Goal: Find specific page/section: Find specific page/section

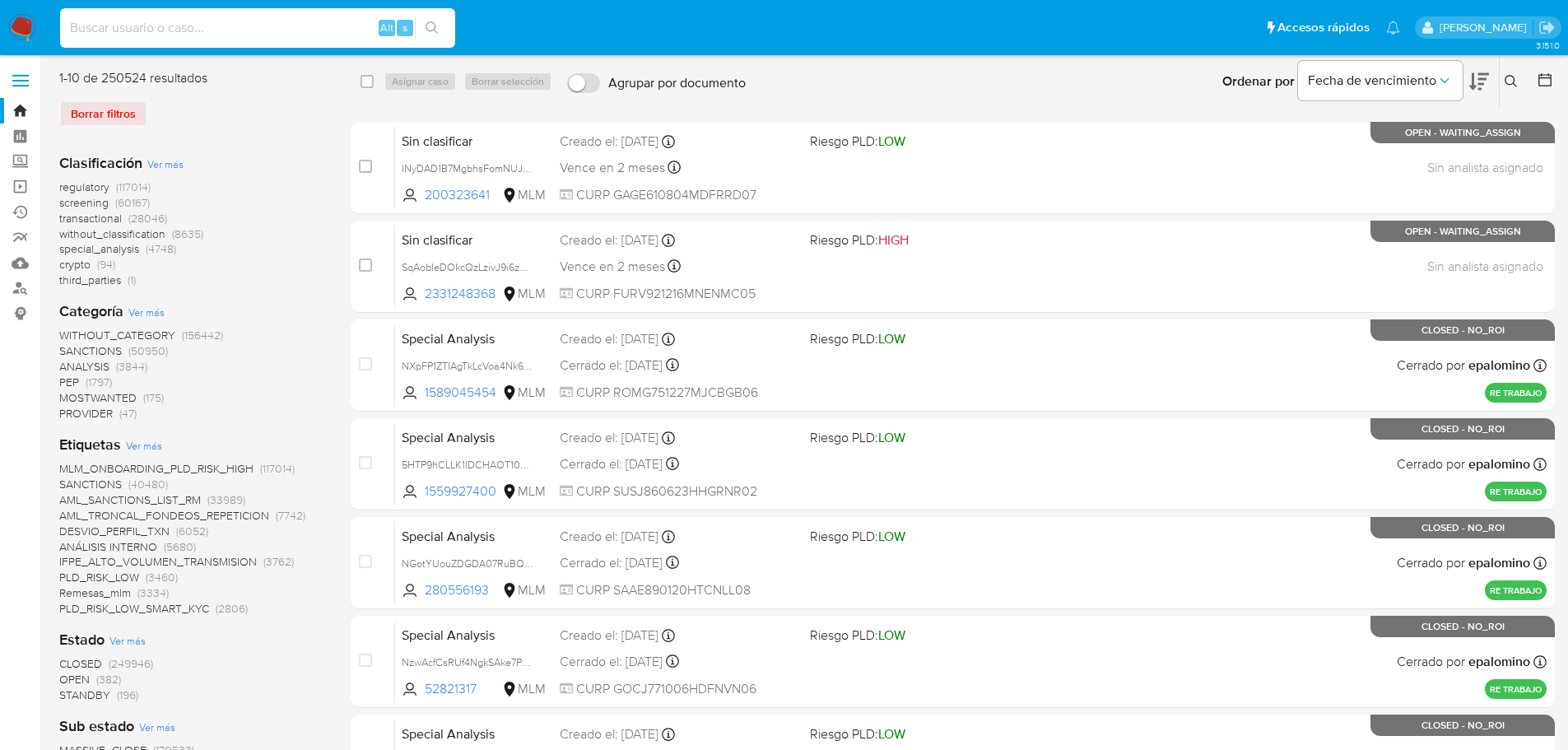
click at [146, 18] on input at bounding box center [257, 28] width 395 height 22
paste input "1269549859"
drag, startPoint x: 274, startPoint y: 21, endPoint x: 289, endPoint y: 20, distance: 15.0
click at [274, 21] on input "1269549859" at bounding box center [257, 28] width 395 height 22
type input "1269549859"
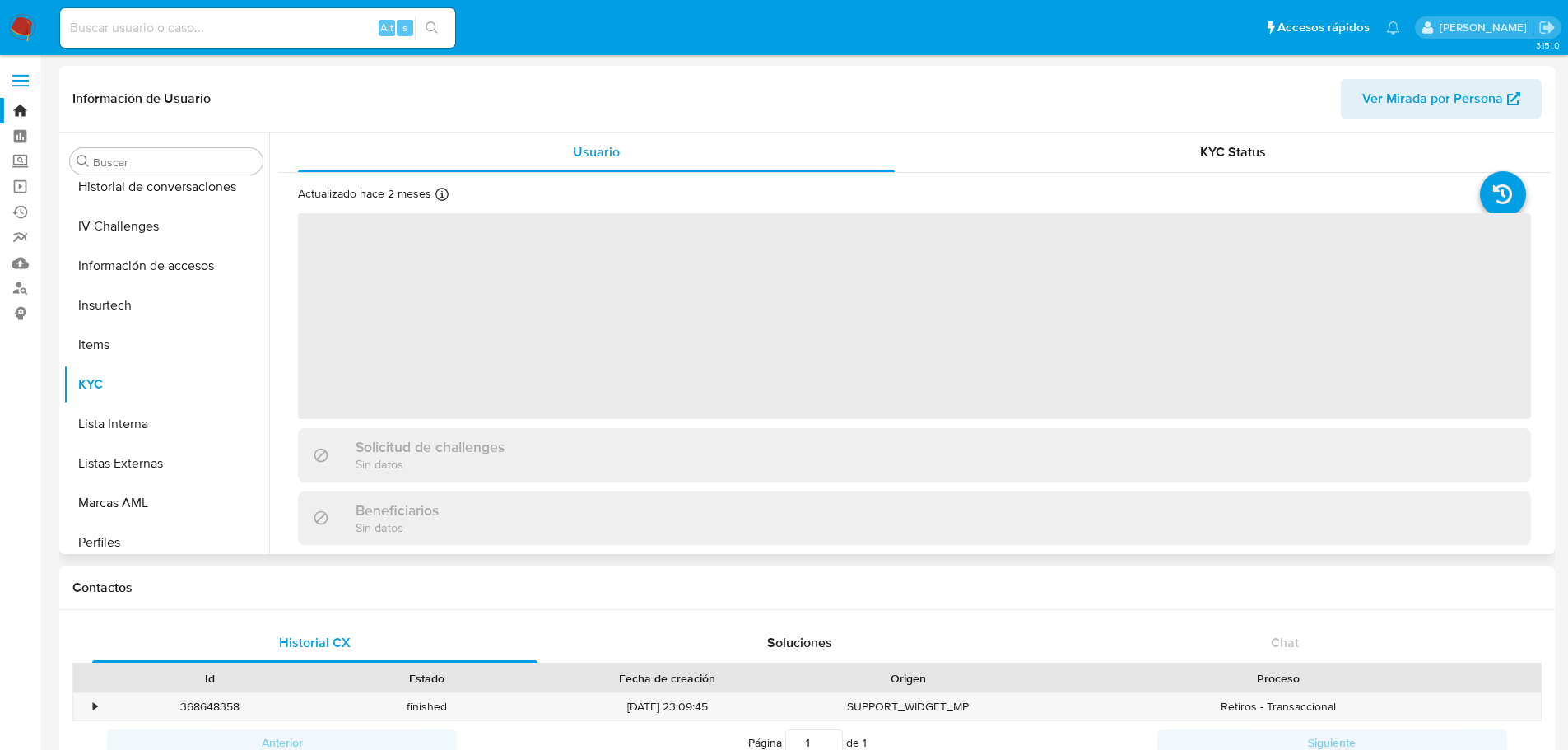
scroll to position [656, 0]
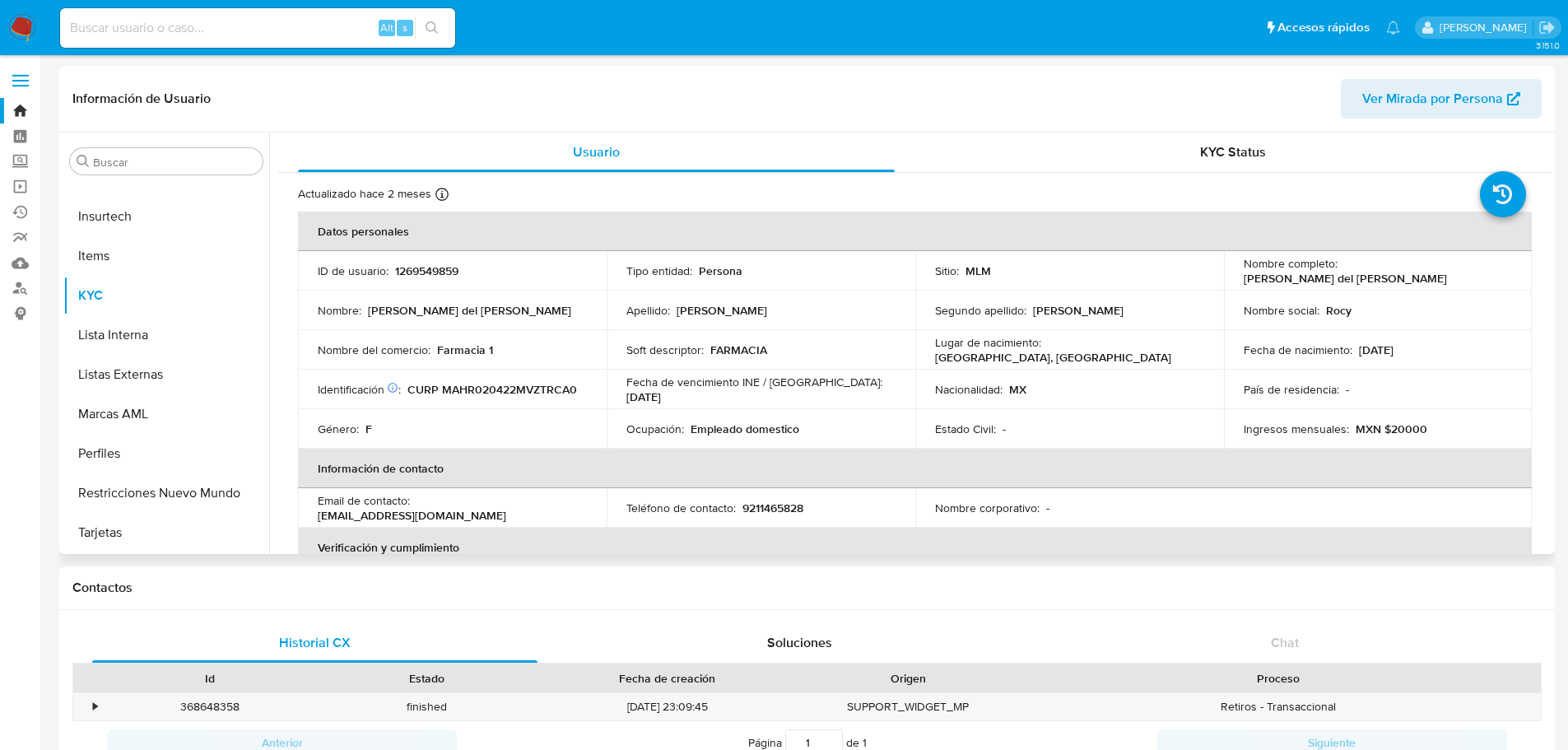
select select "10"
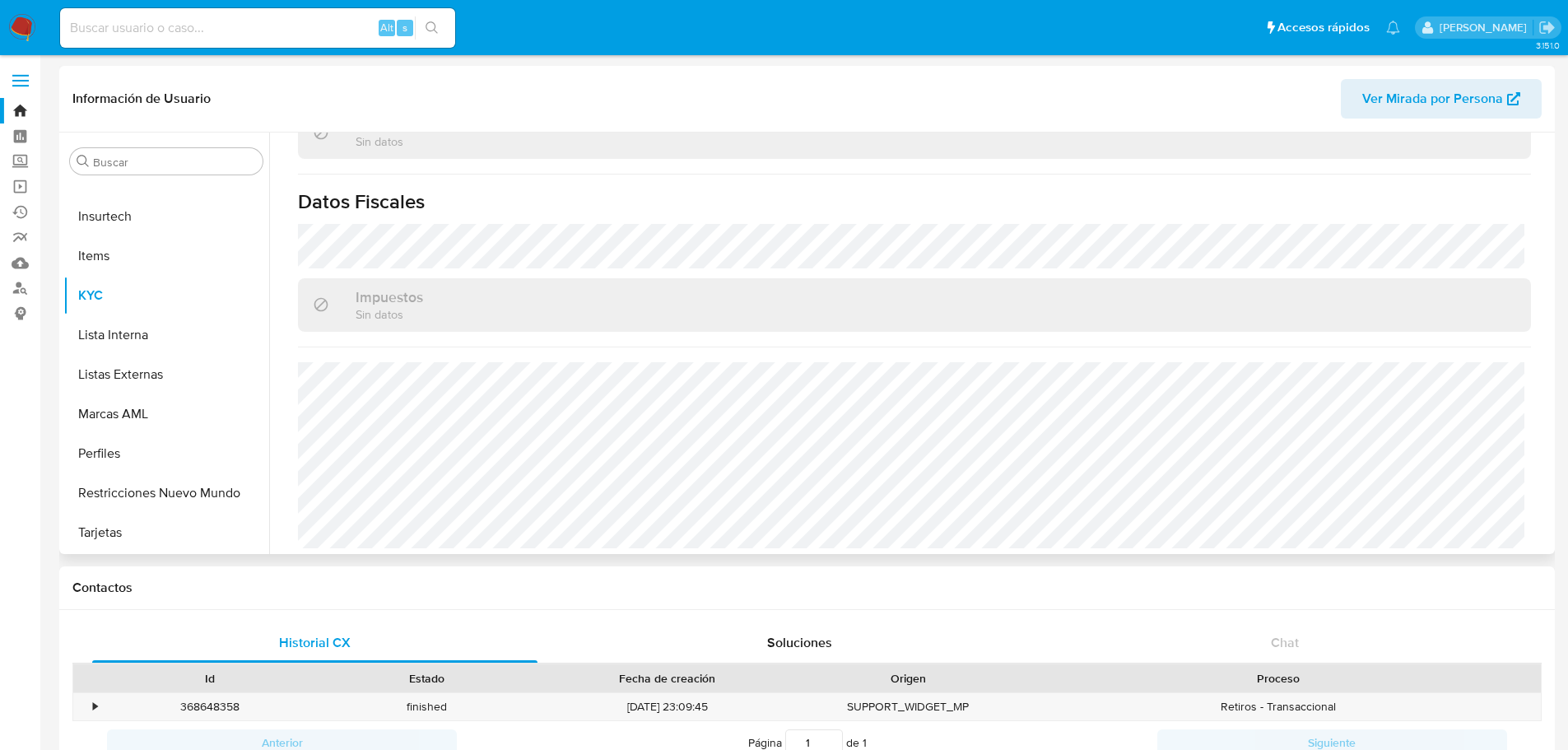
scroll to position [1002, 0]
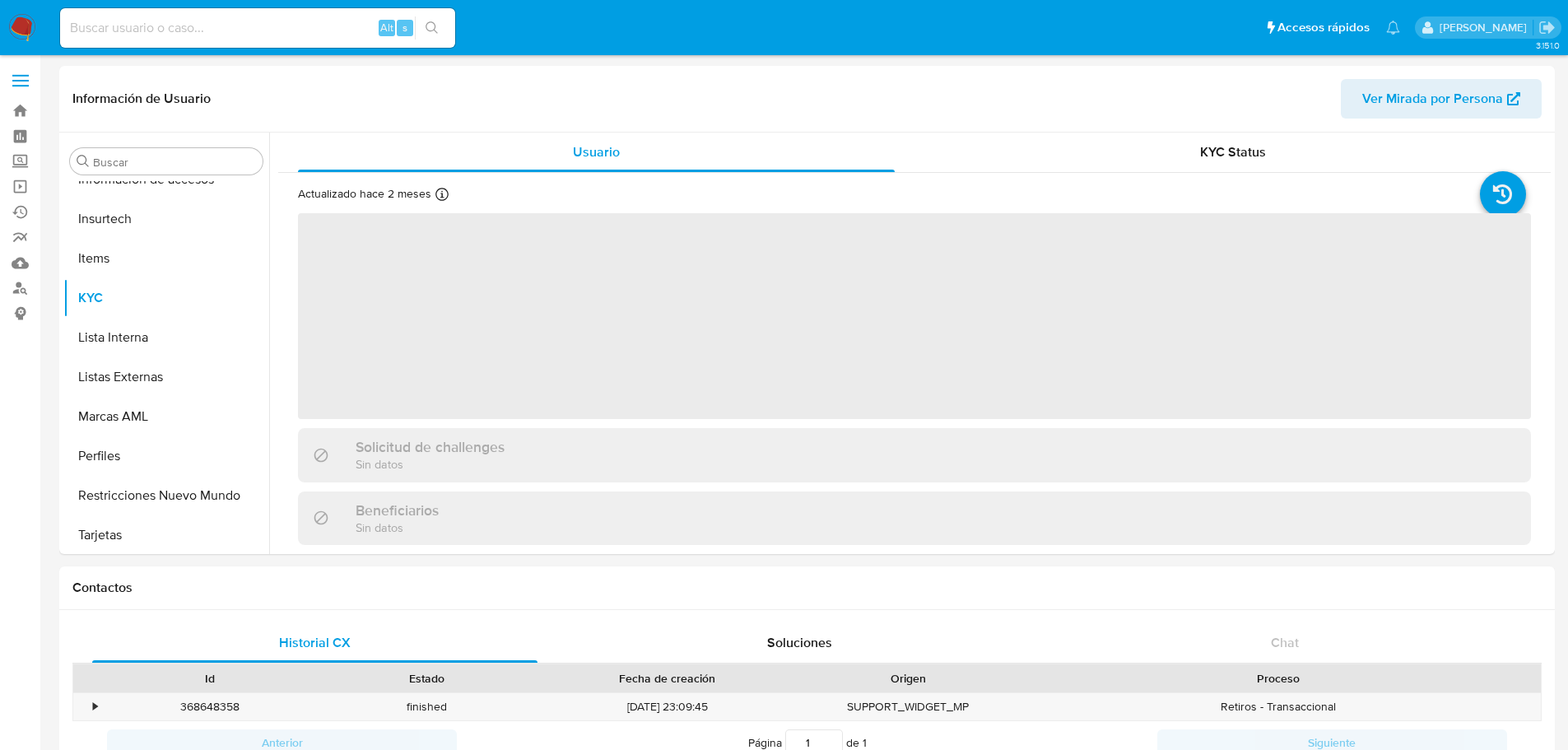
scroll to position [656, 0]
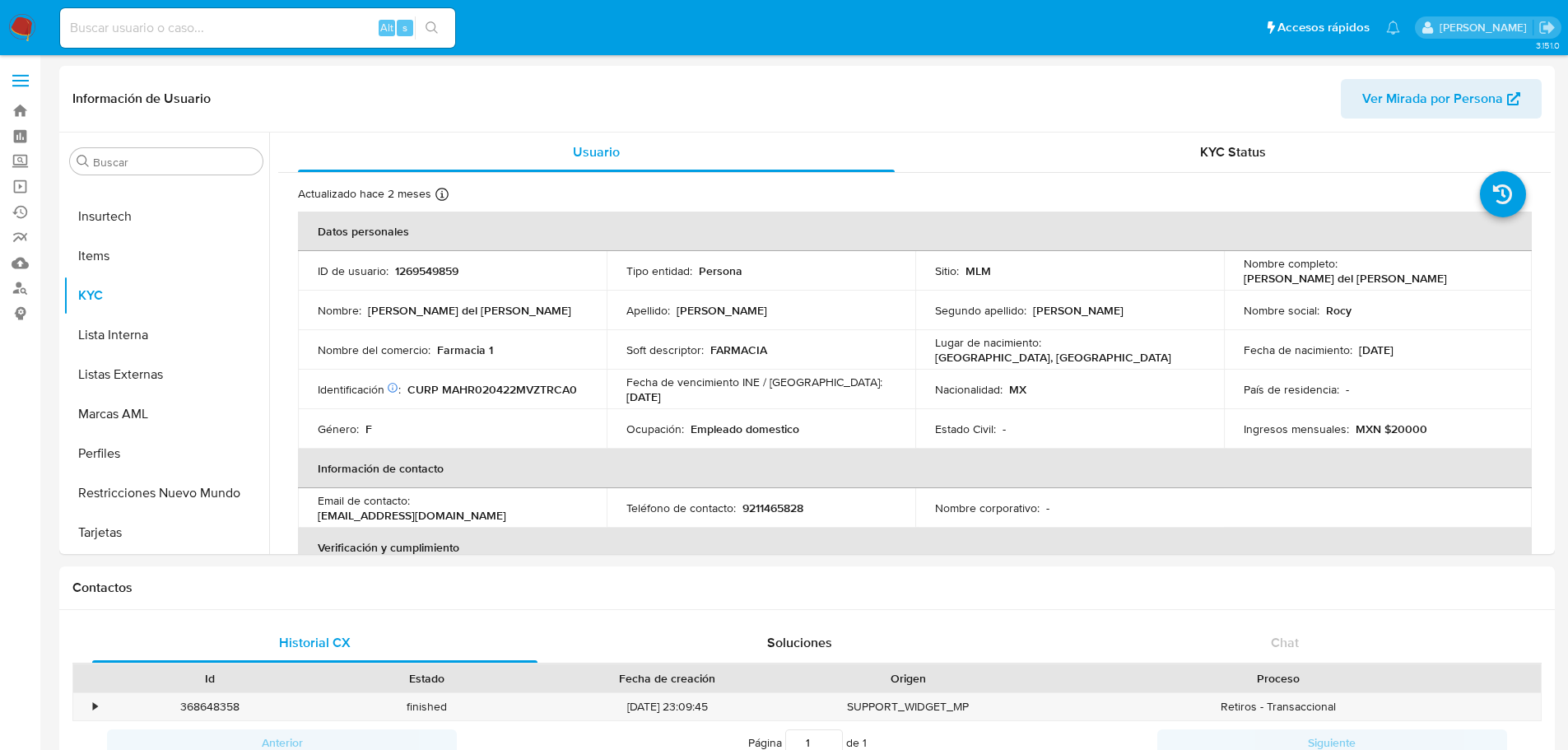
select select "10"
click at [23, 30] on img at bounding box center [22, 28] width 28 height 28
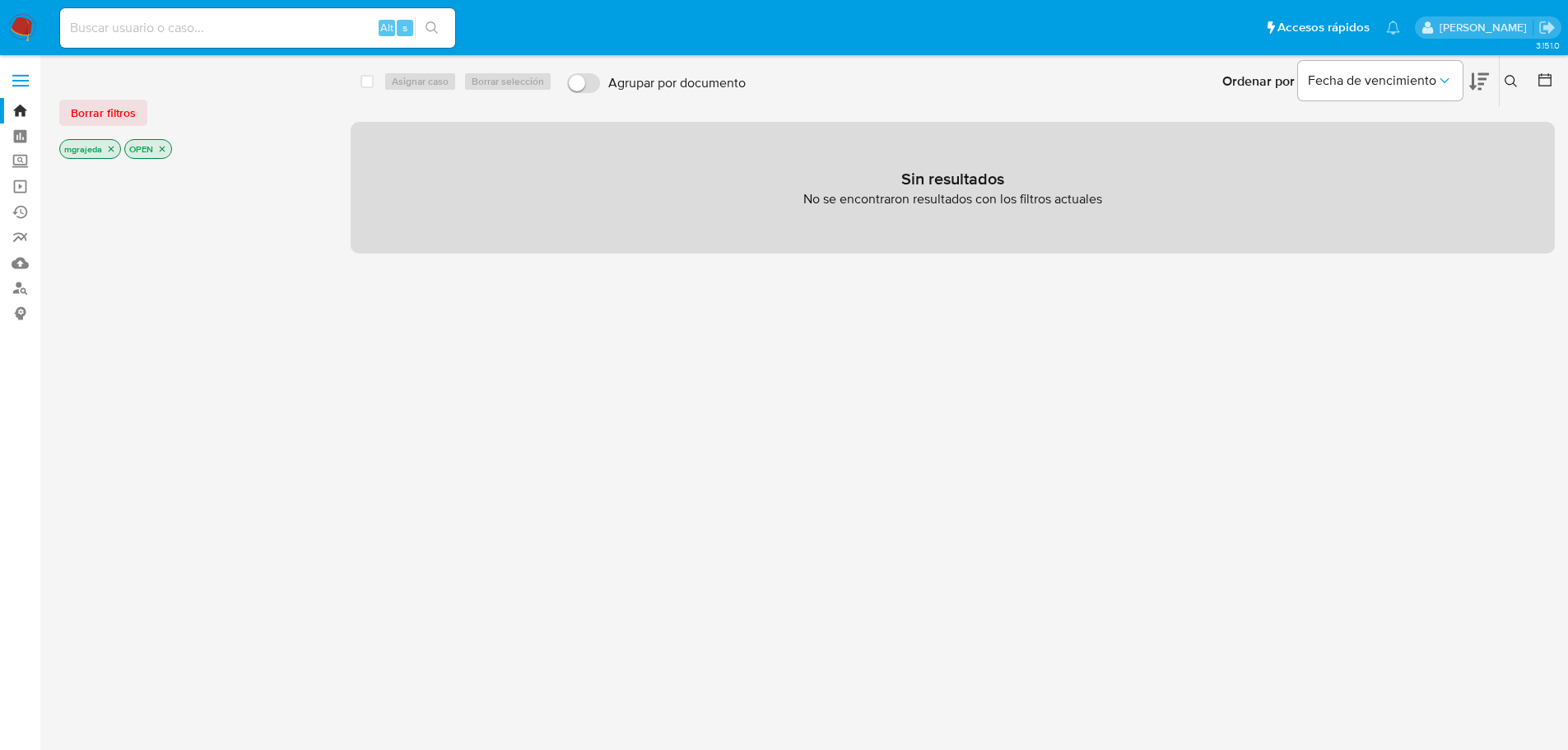
click at [167, 149] on icon "close-filter" at bounding box center [162, 149] width 10 height 10
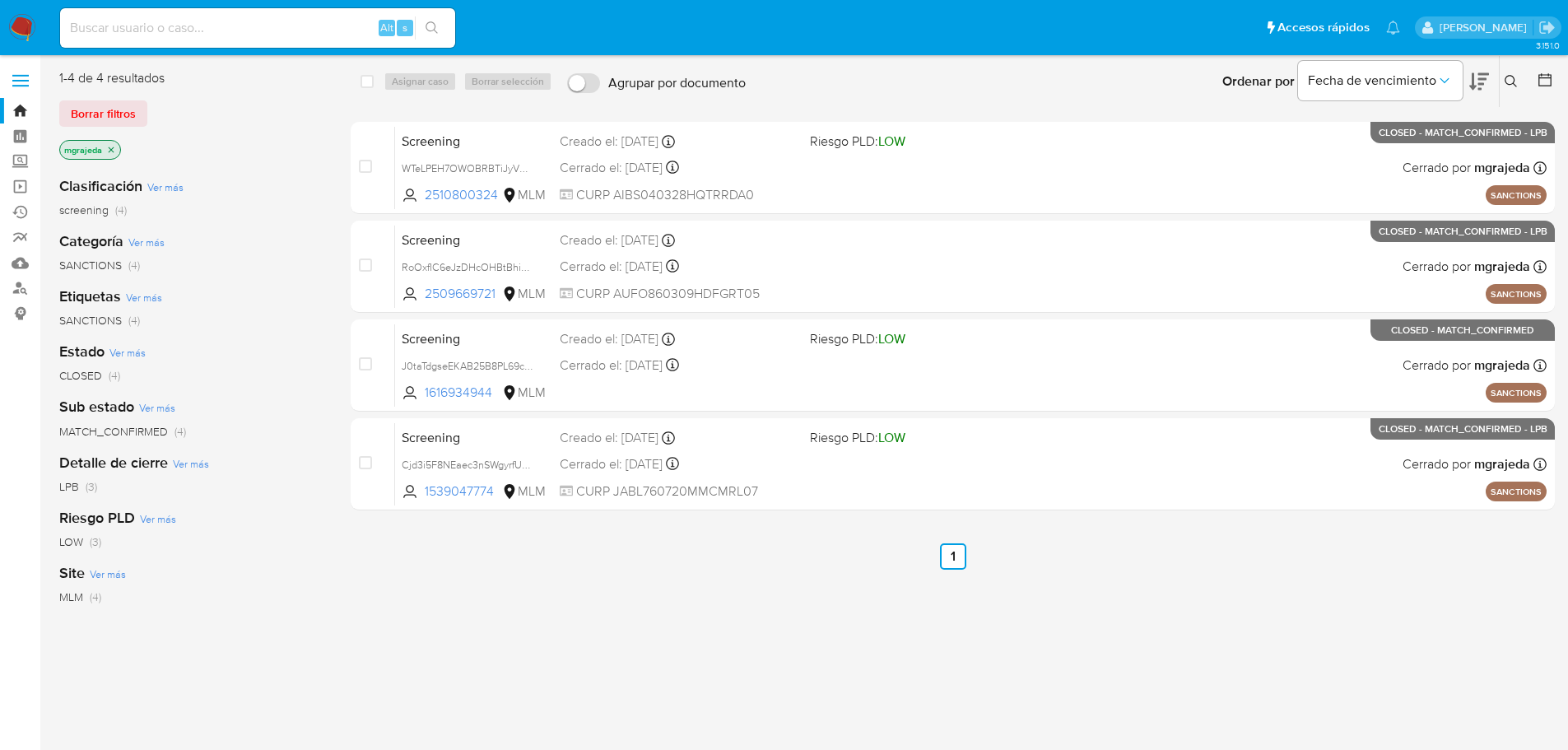
click at [111, 149] on icon "close-filter" at bounding box center [111, 150] width 10 height 10
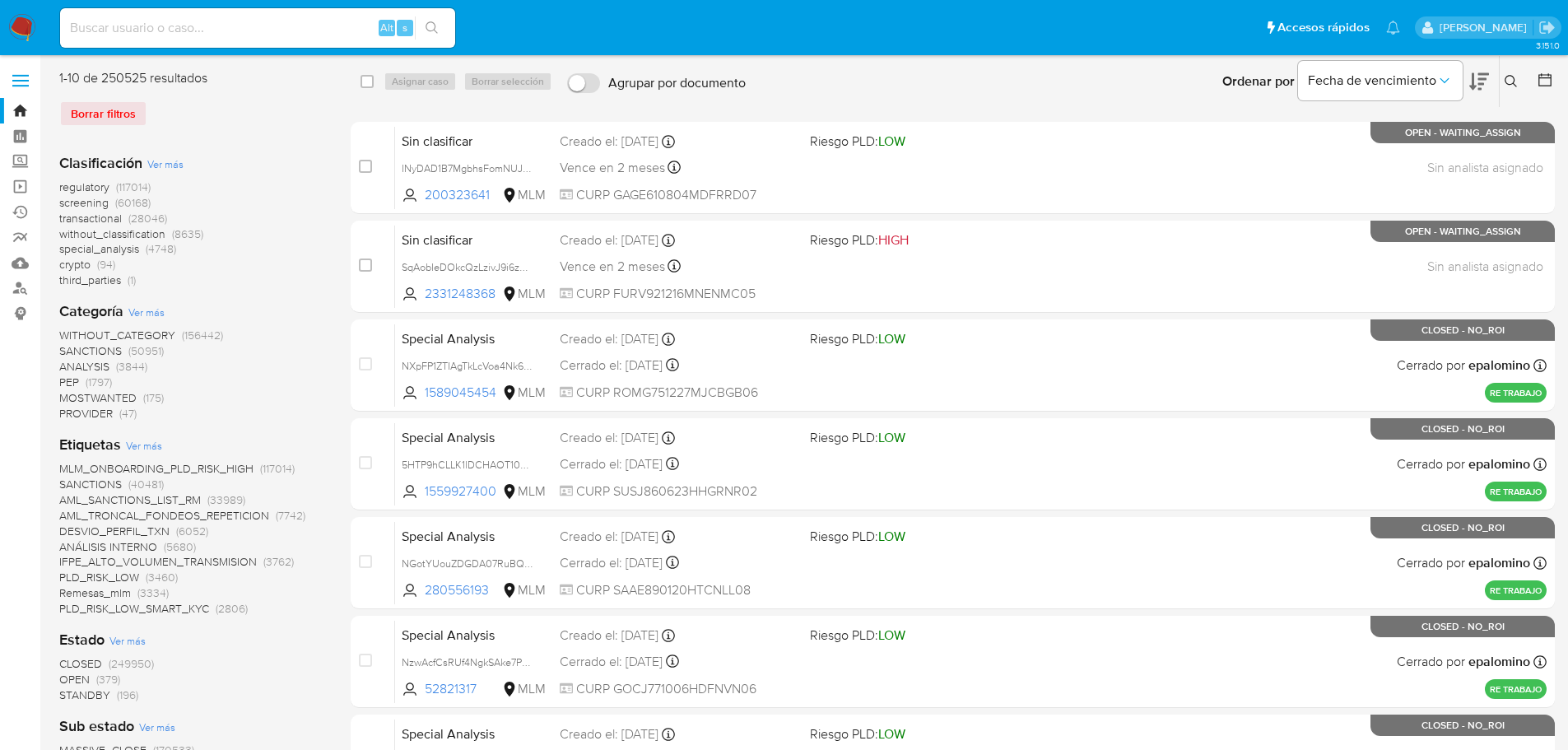
click at [1512, 76] on icon at bounding box center [1511, 81] width 12 height 12
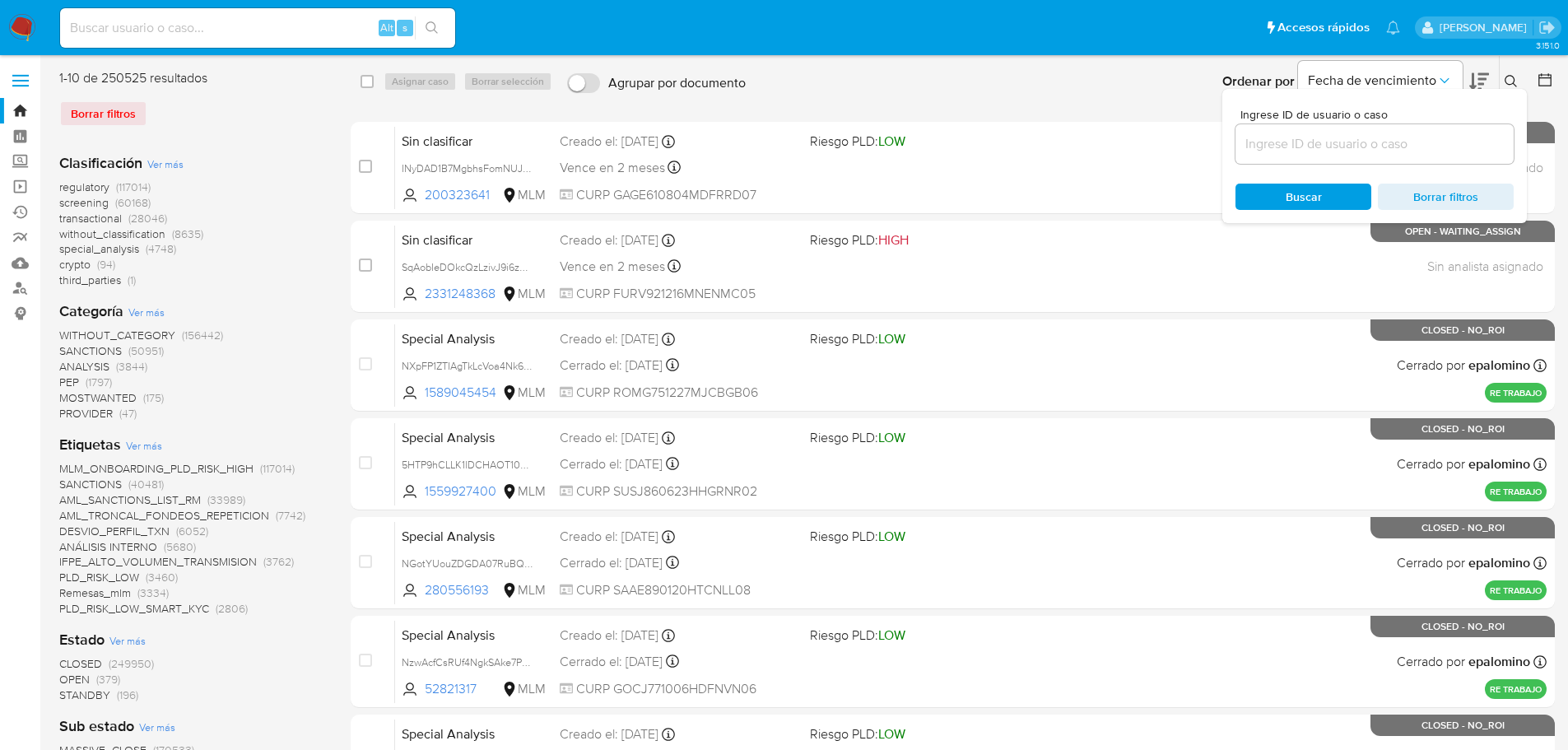
click at [1297, 141] on input at bounding box center [1374, 144] width 278 height 22
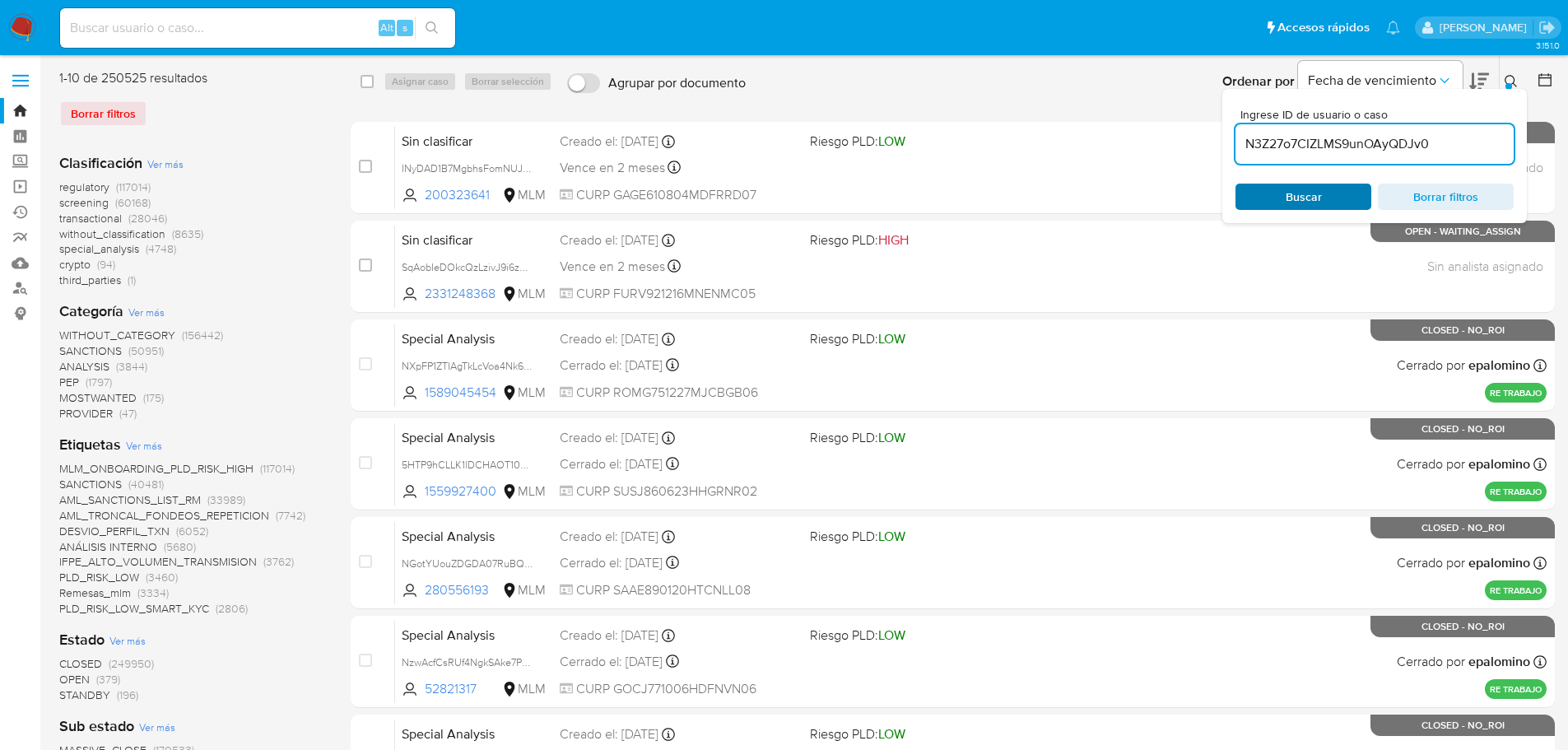
type input "N3Z27o7CIZLMS9unOAyQDJv0"
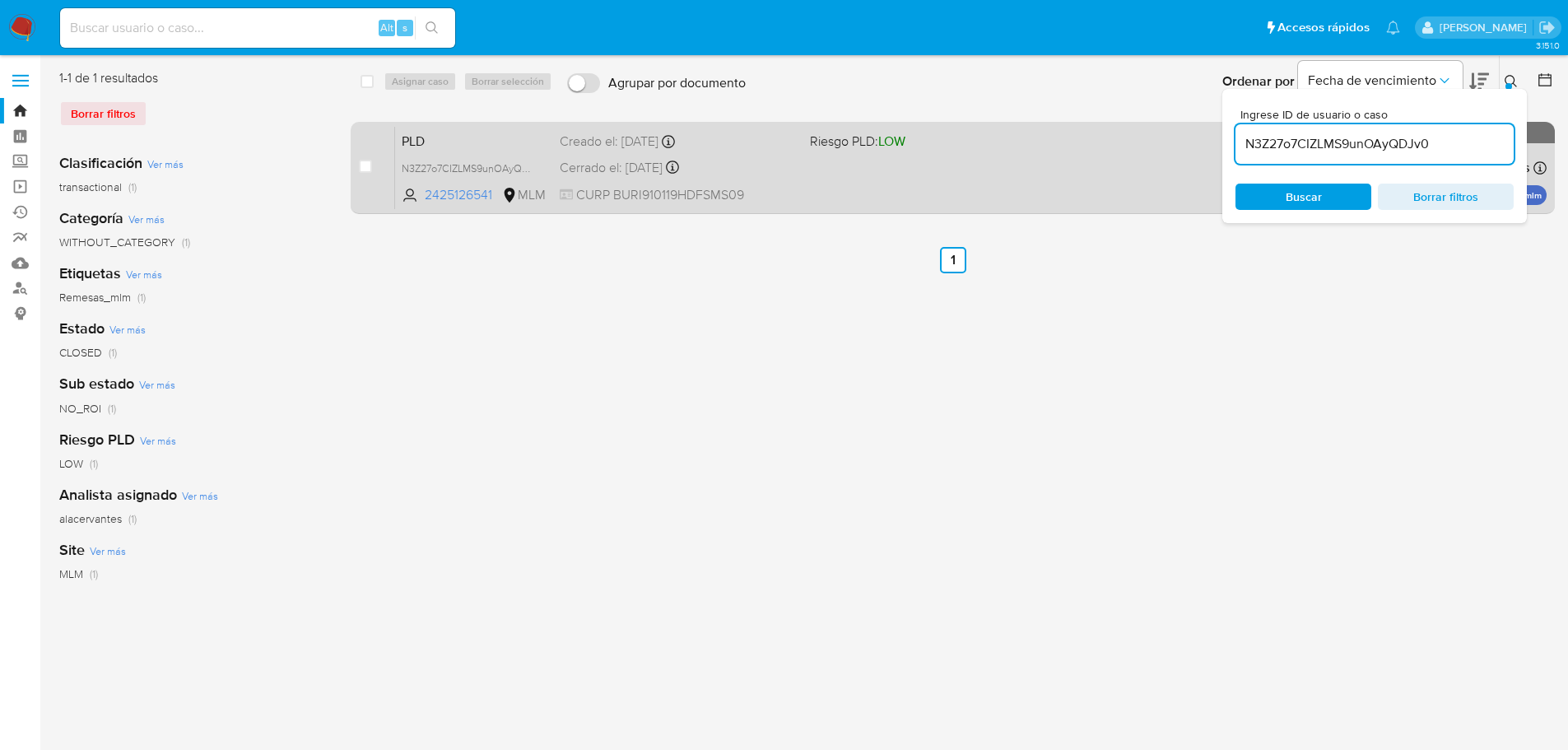
click at [982, 154] on div "PLD N3Z27o7CIZLMS9unOAyQDJv0 2425126541 MLM Riesgo PLD: LOW Creado el: 12/07/20…" at bounding box center [971, 167] width 1151 height 83
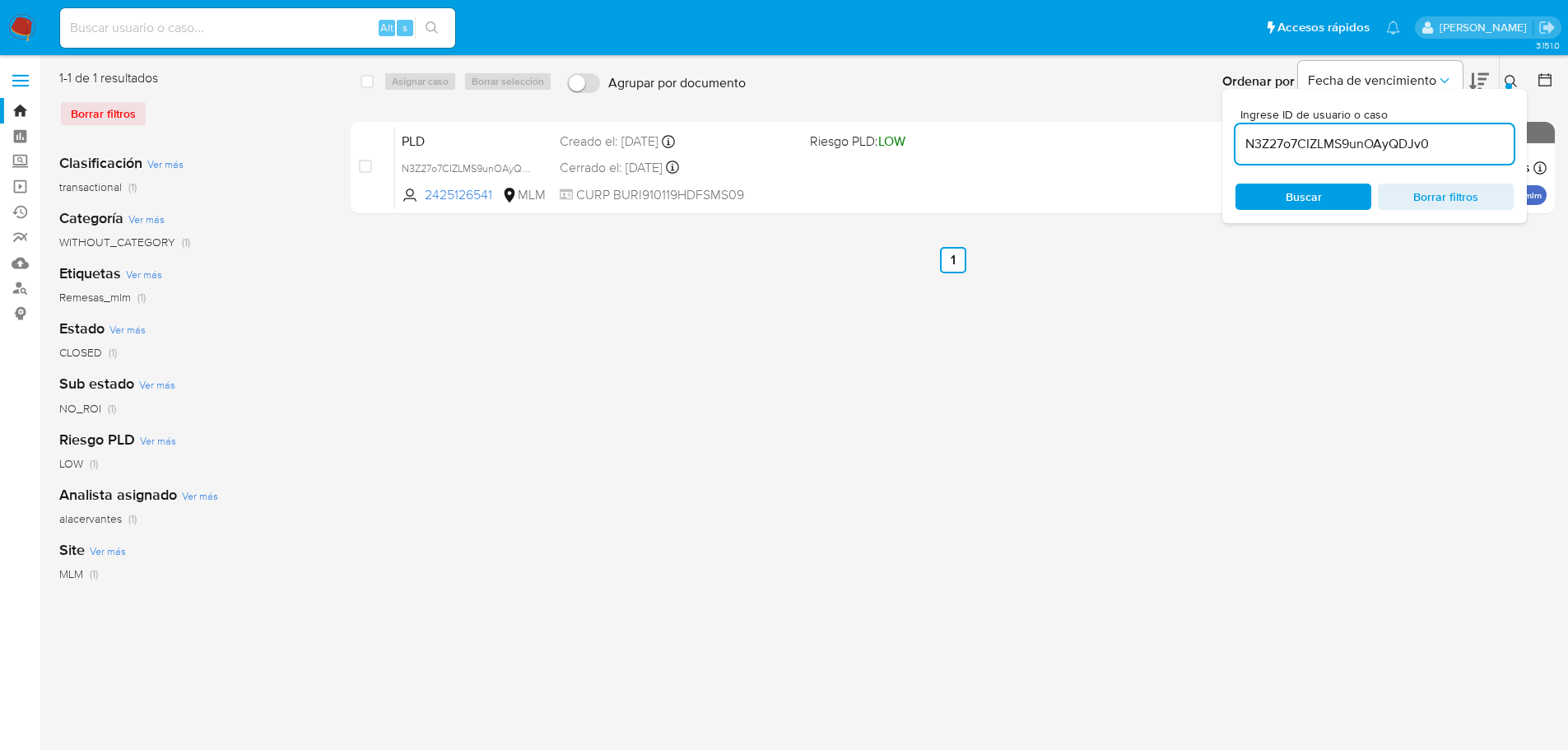
click at [1084, 414] on div "select-all-cases-checkbox Asignar caso Borrar selección Agrupar por documento O…" at bounding box center [953, 423] width 1204 height 709
click at [1431, 76] on span "Fecha de vencimiento" at bounding box center [1372, 81] width 128 height 17
click at [1003, 373] on div "select-all-cases-checkbox Asignar caso Borrar selección Agrupar por documento O…" at bounding box center [953, 423] width 1204 height 709
click at [105, 40] on div "Alt s" at bounding box center [257, 28] width 395 height 40
click at [109, 31] on input at bounding box center [257, 28] width 395 height 22
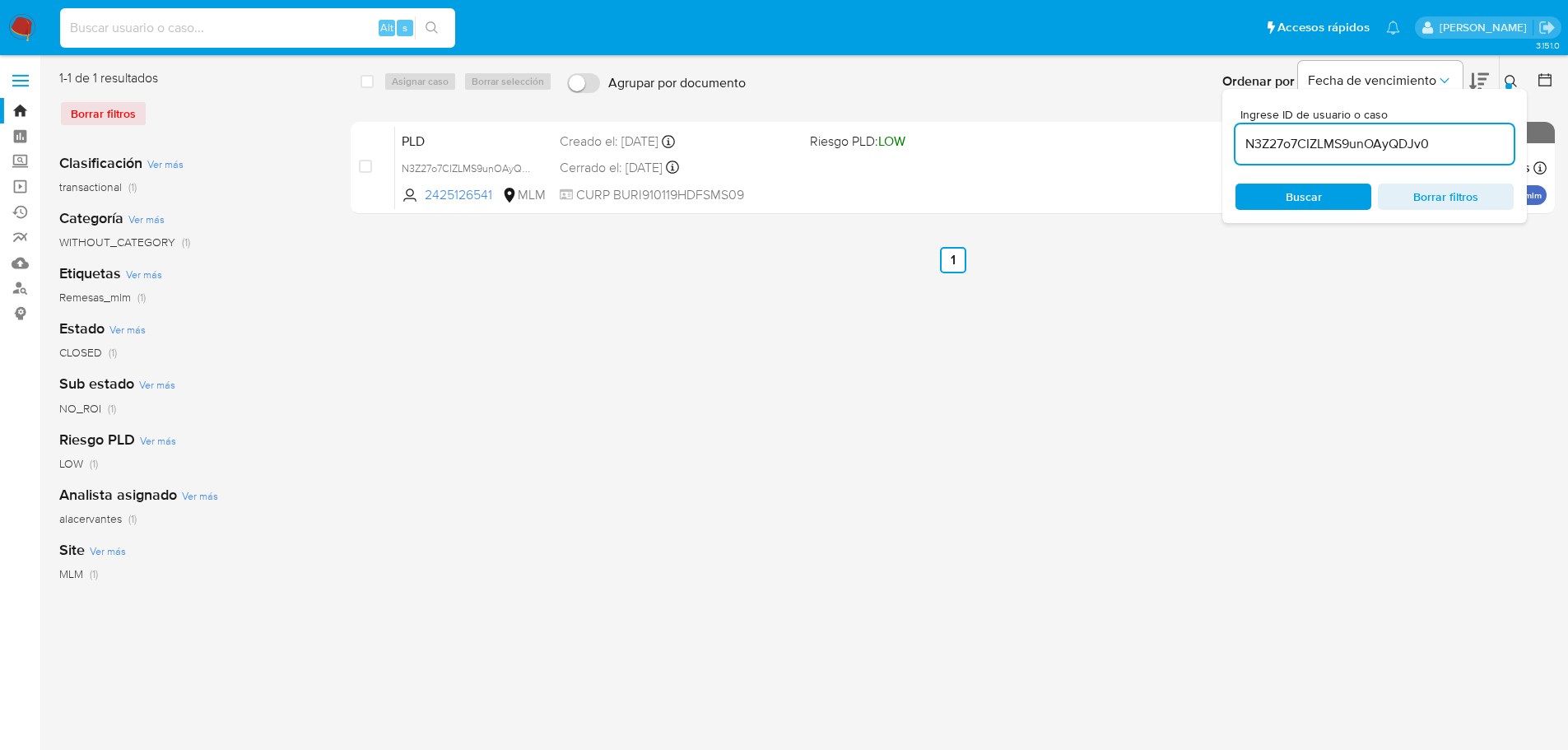
paste input "N3Z27o7CIZLMS9unOAyQDJv0"
type input "N3Z27o7CIZLMS9unOAyQDJv0"
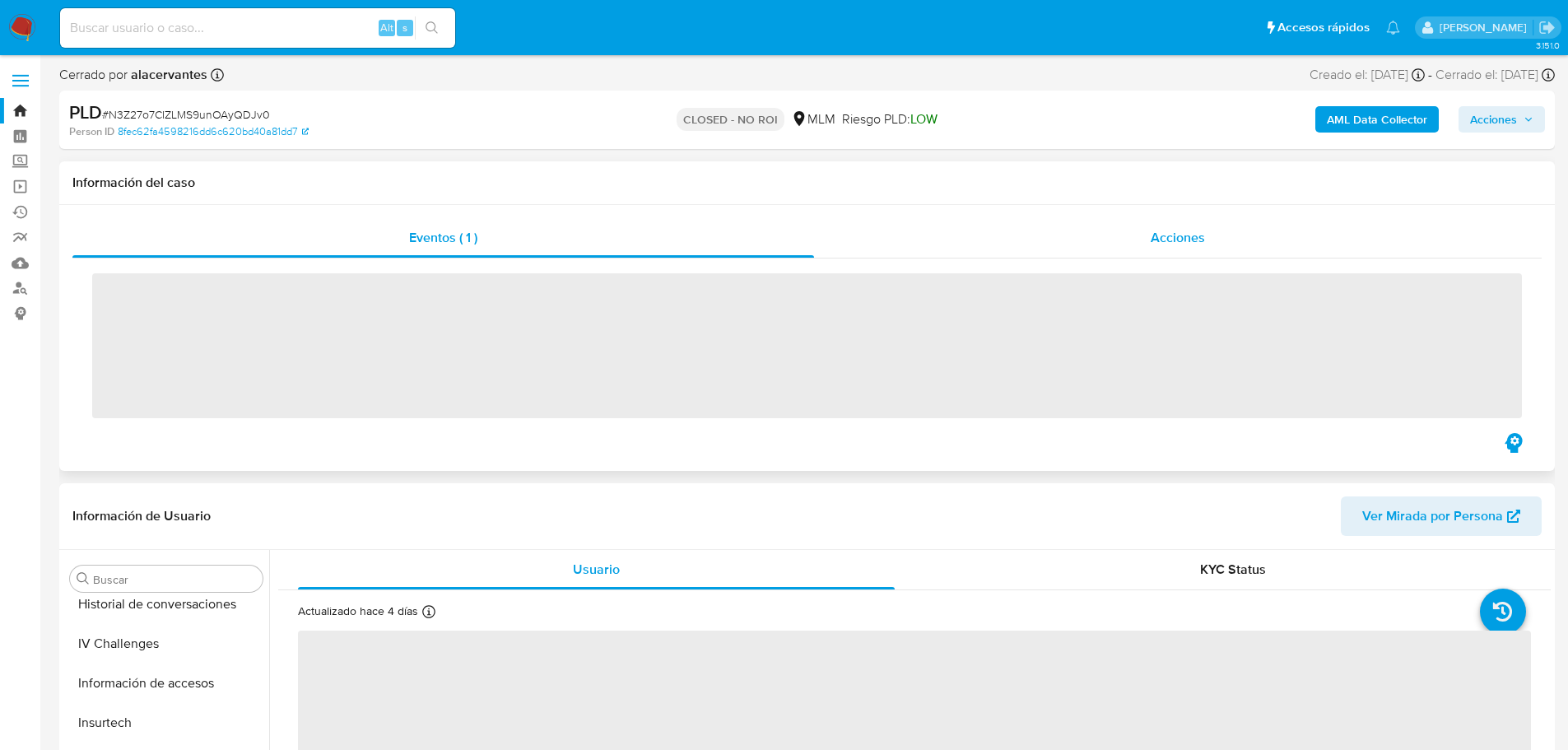
scroll to position [656, 0]
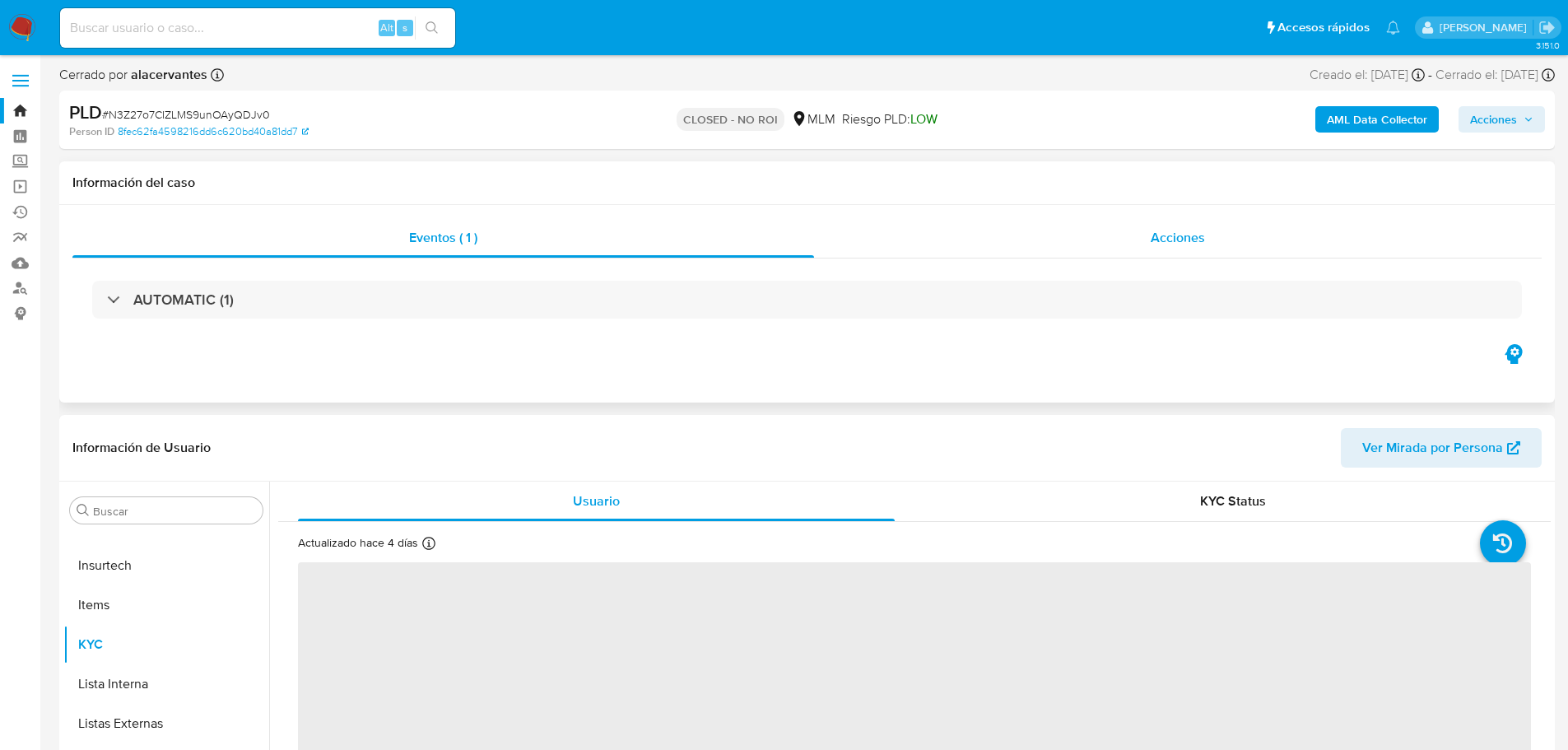
click at [1130, 227] on div "Acciones" at bounding box center [1178, 238] width 728 height 40
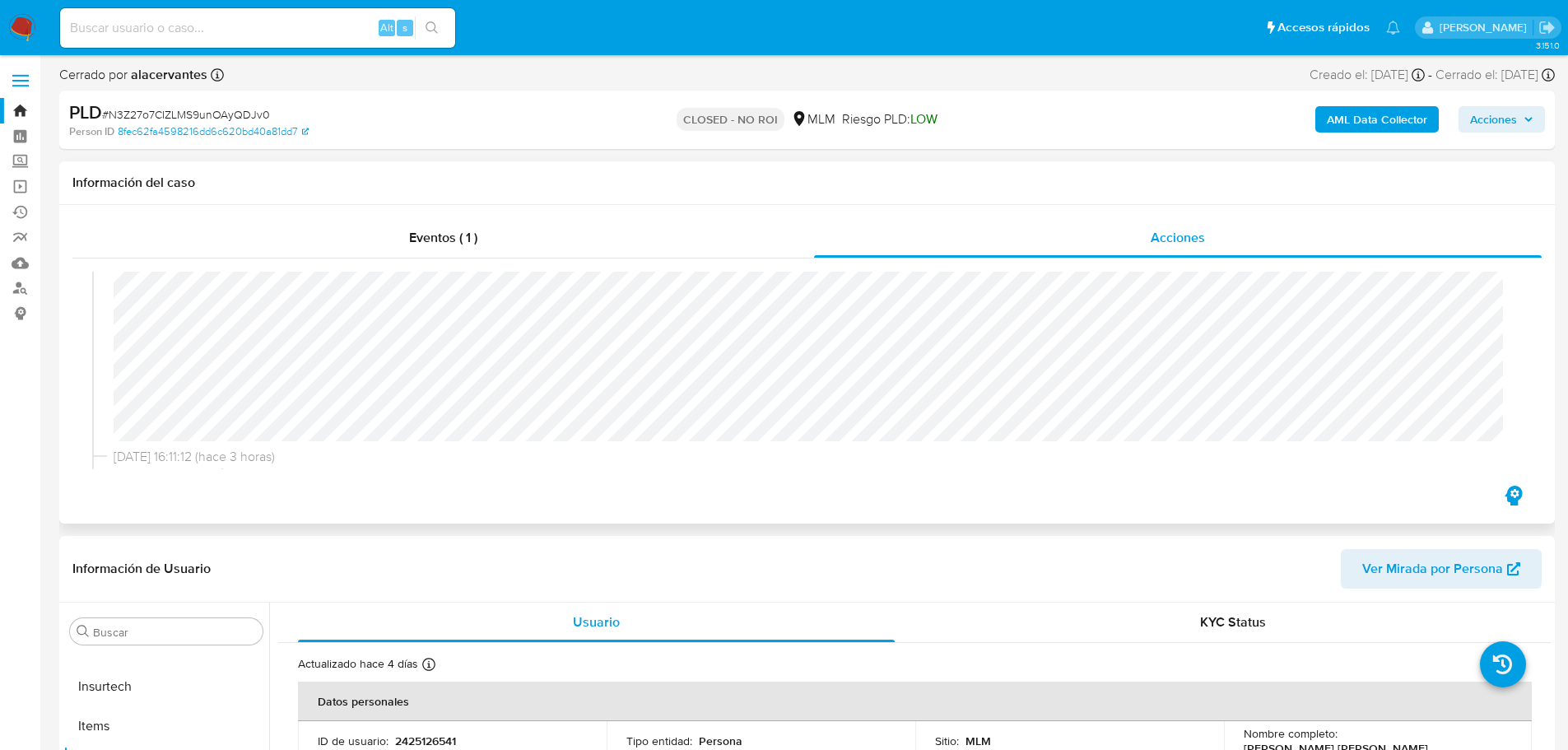
select select "10"
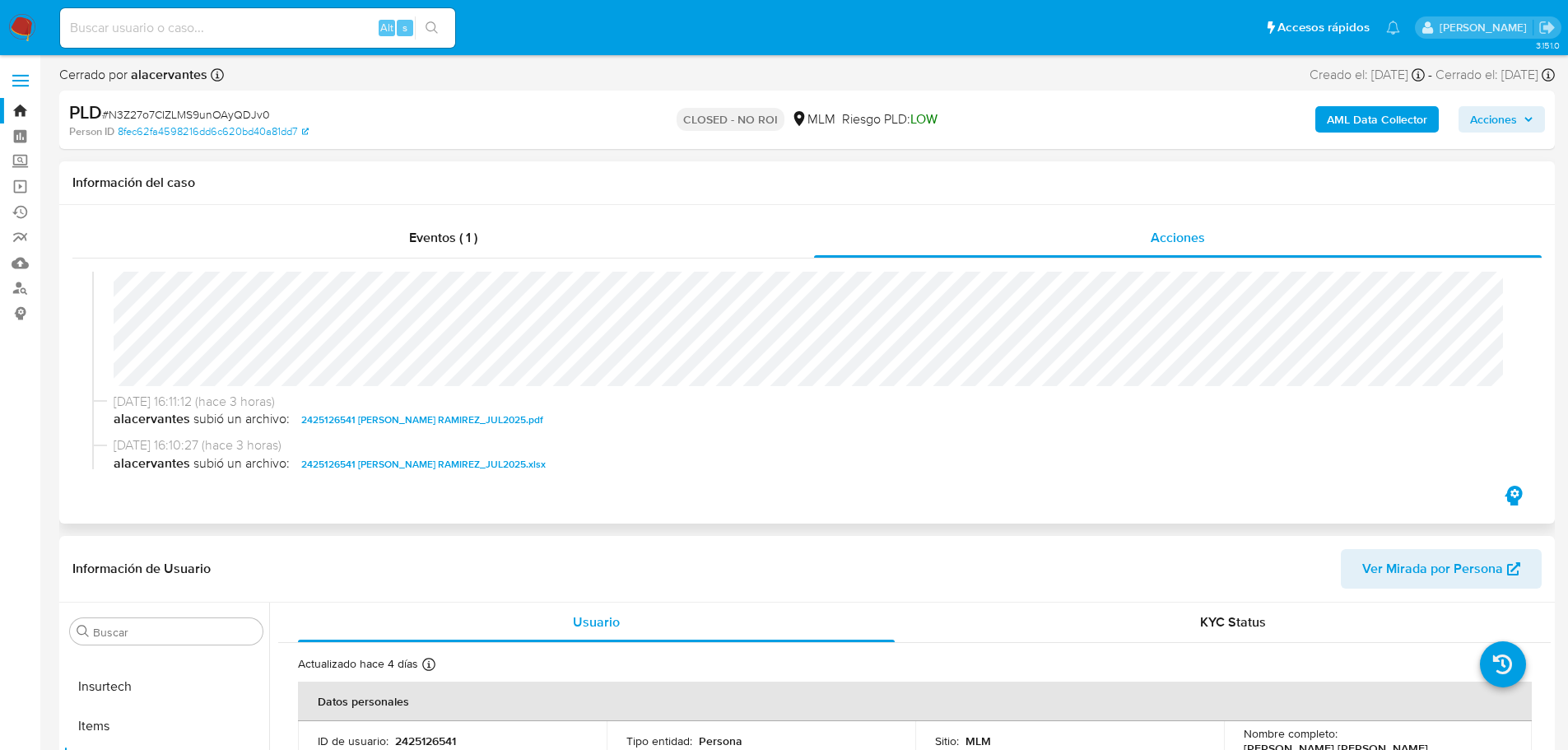
scroll to position [165, 0]
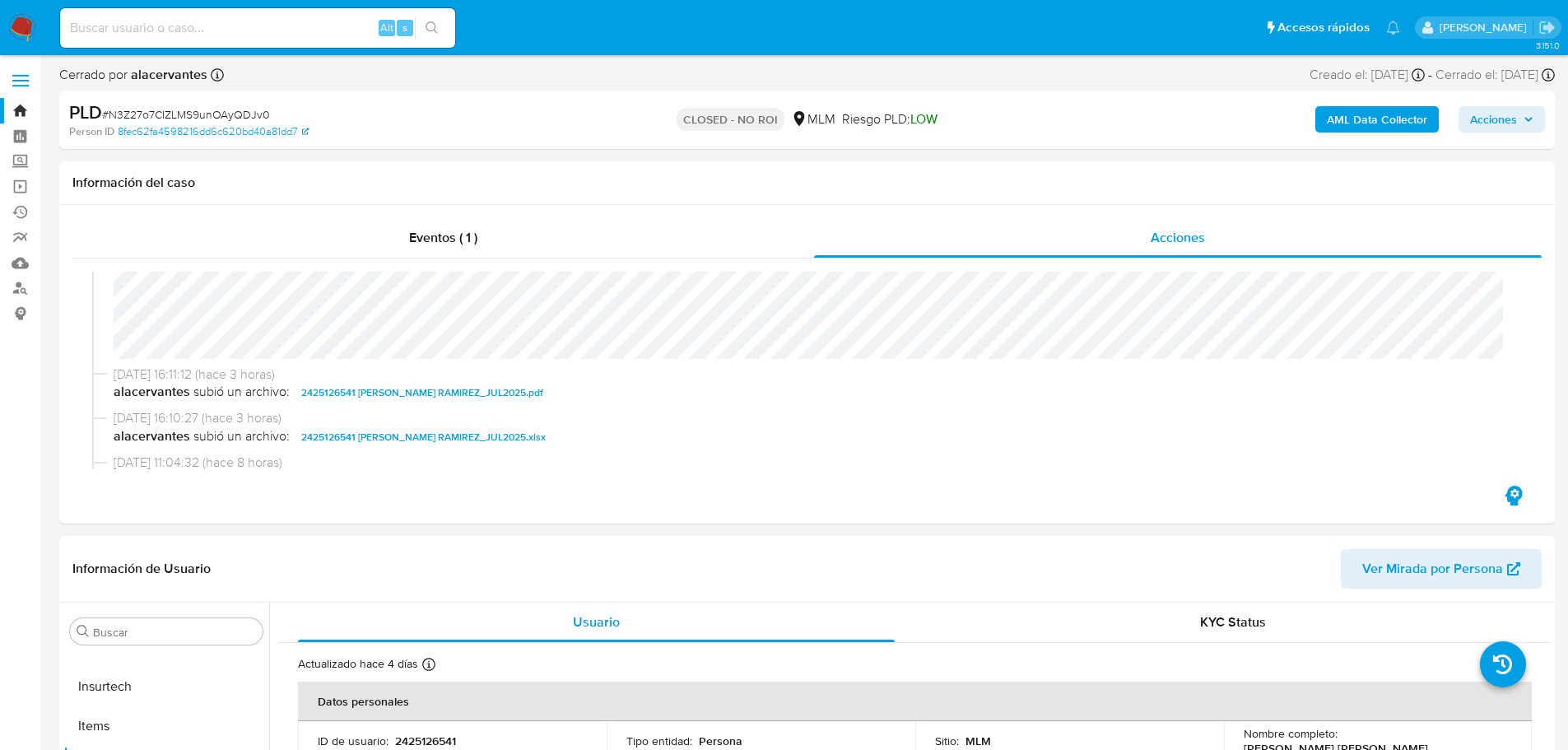
click at [19, 23] on img at bounding box center [22, 28] width 28 height 28
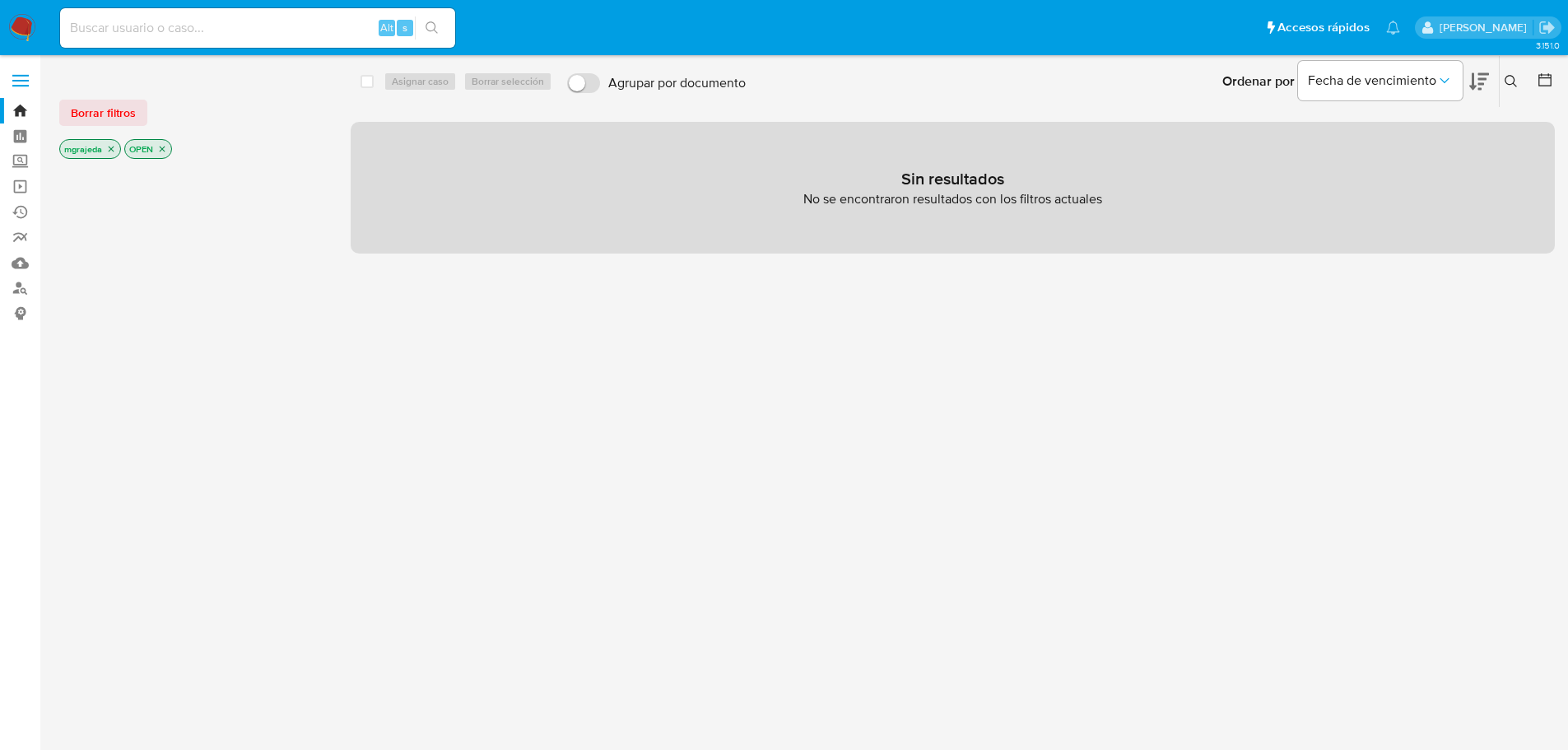
click at [161, 149] on icon "close-filter" at bounding box center [162, 149] width 10 height 10
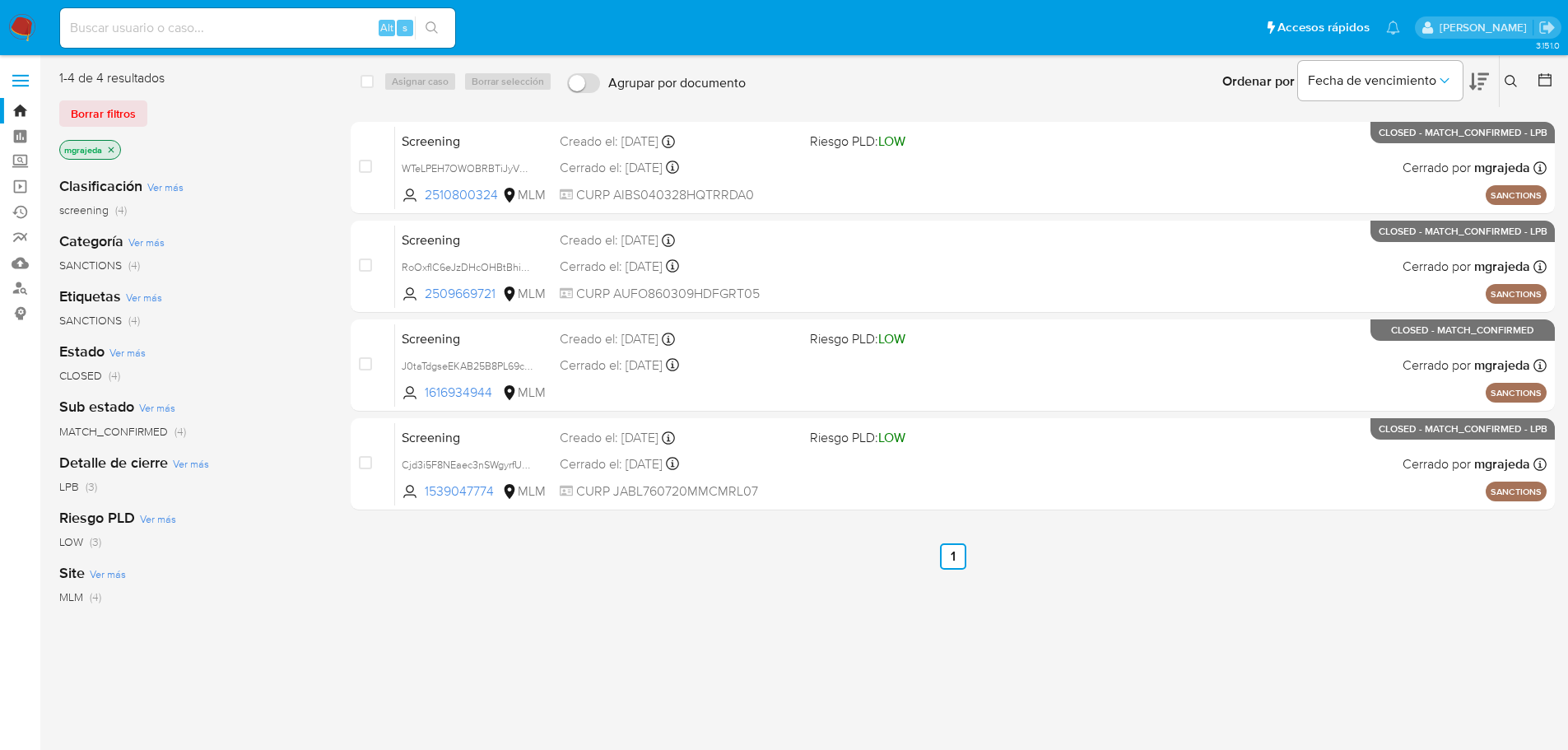
click at [107, 146] on icon "close-filter" at bounding box center [111, 150] width 10 height 10
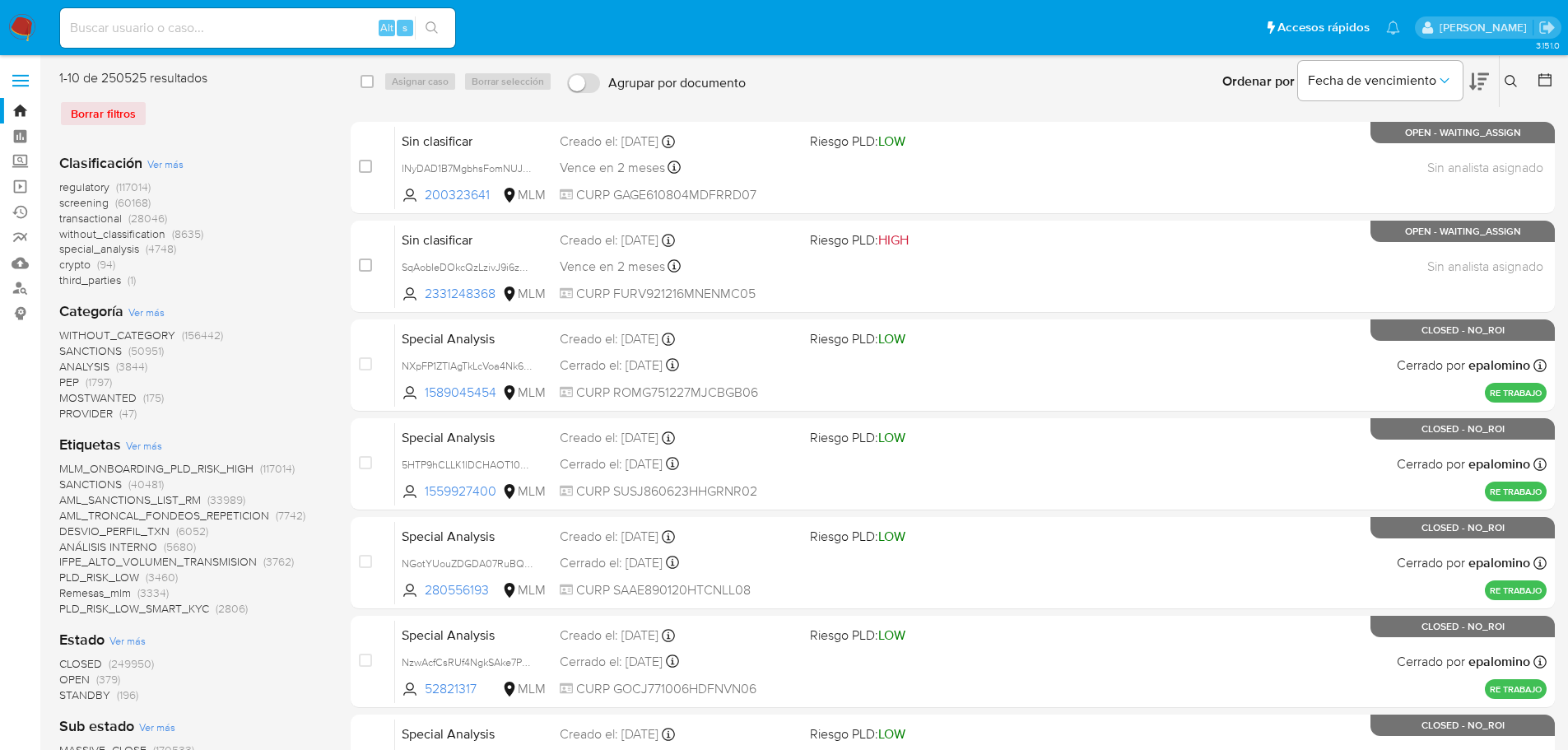
click at [1507, 76] on icon at bounding box center [1511, 81] width 13 height 13
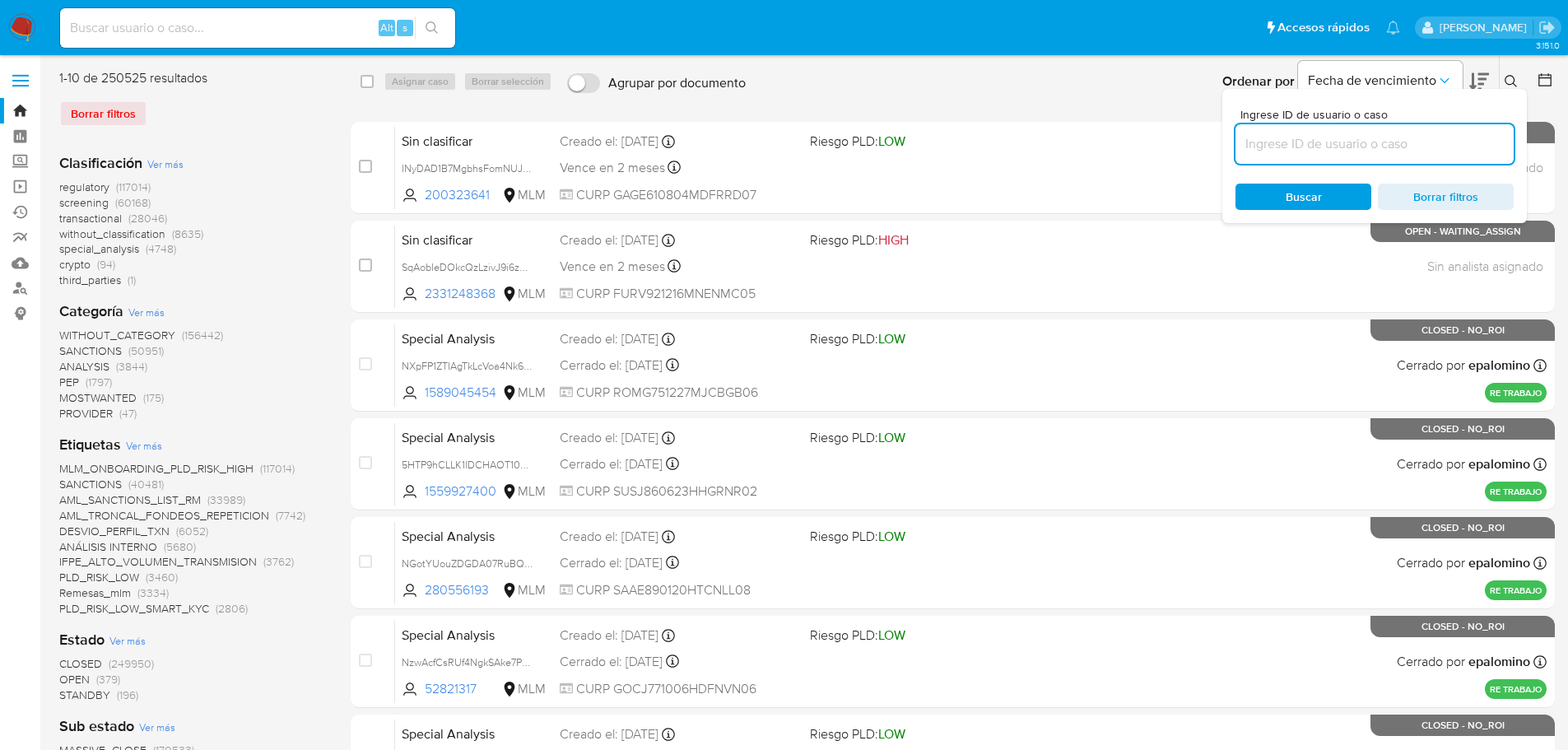
click at [1343, 140] on input at bounding box center [1374, 144] width 278 height 22
type input "N3Z27o7CIZLMS9unOAyQDJv0"
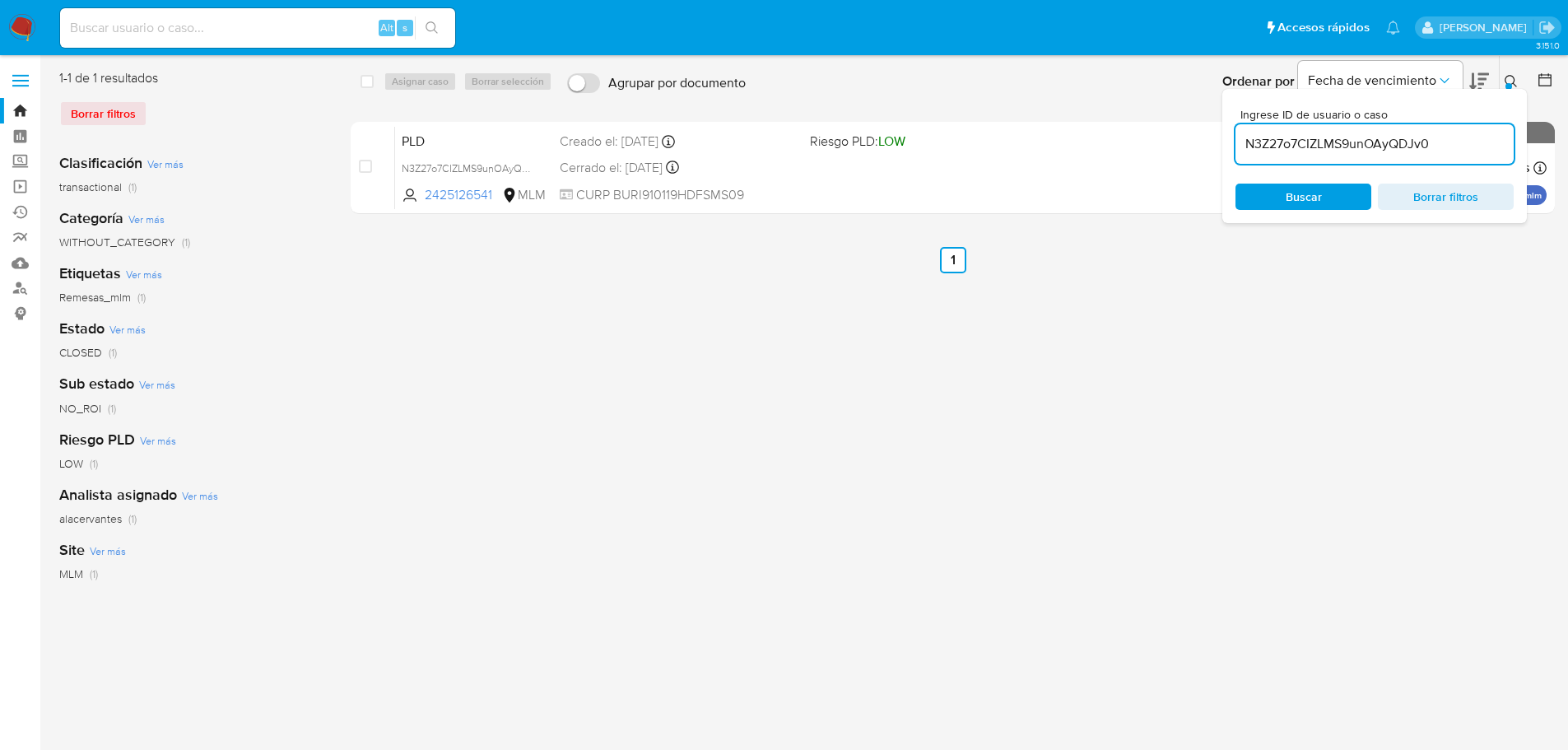
click at [1333, 200] on span "Buscar" at bounding box center [1303, 197] width 113 height 23
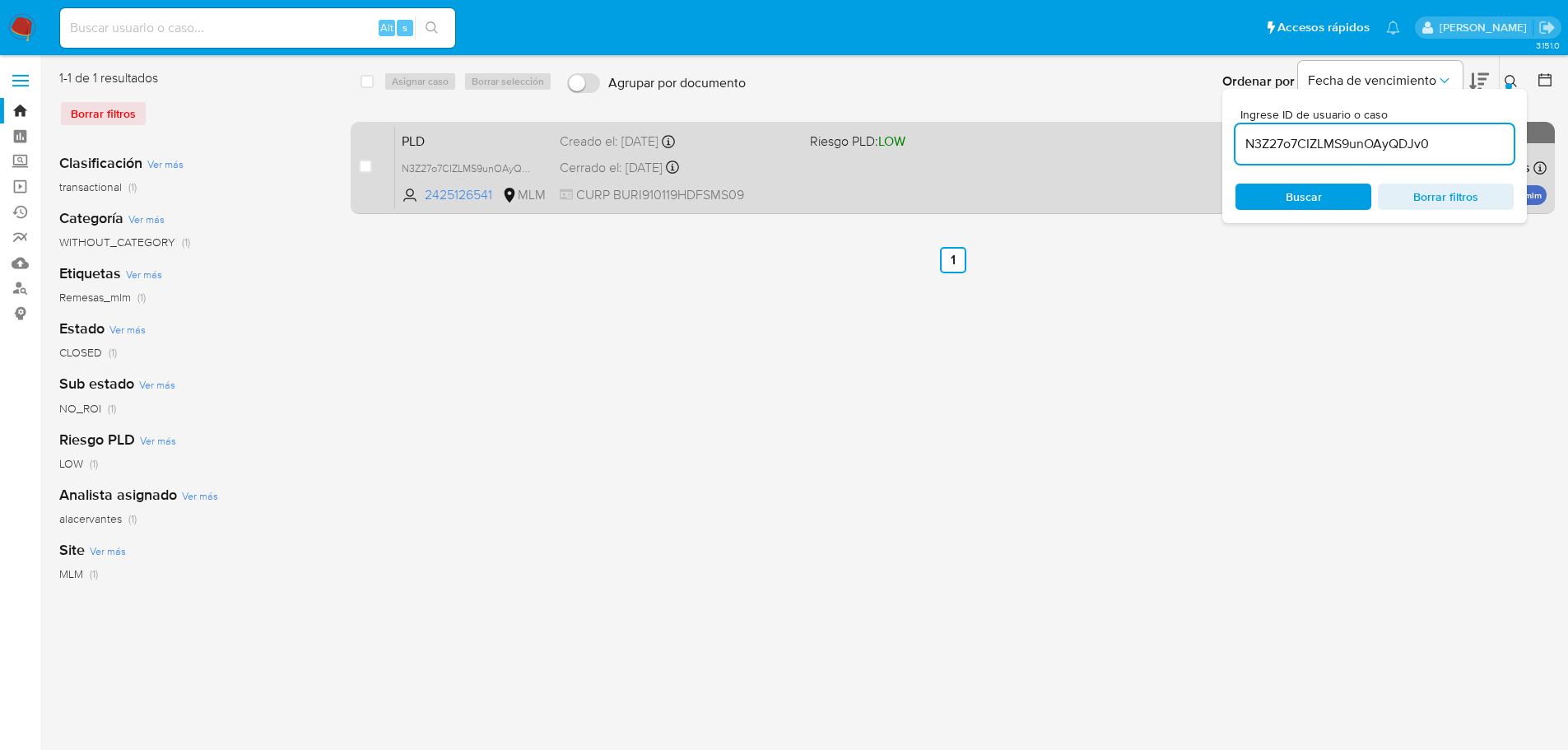
click at [1051, 180] on div "PLD N3Z27o7CIZLMS9unOAyQDJv0 2425126541 MLM Riesgo PLD: LOW Creado el: 12/07/20…" at bounding box center [971, 167] width 1151 height 83
